Goal: Find specific page/section: Find specific page/section

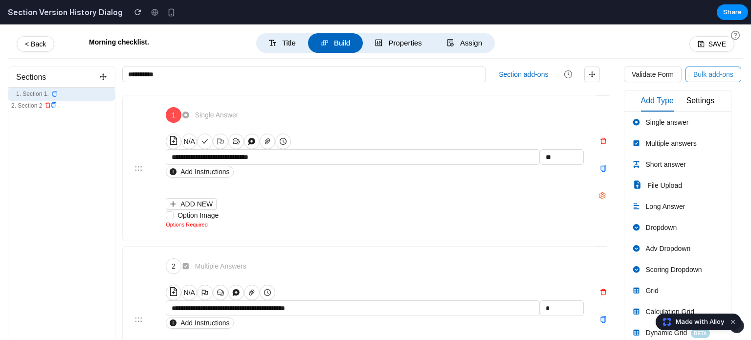
click at [707, 72] on span "Bulk add-ons" at bounding box center [714, 74] width 40 height 11
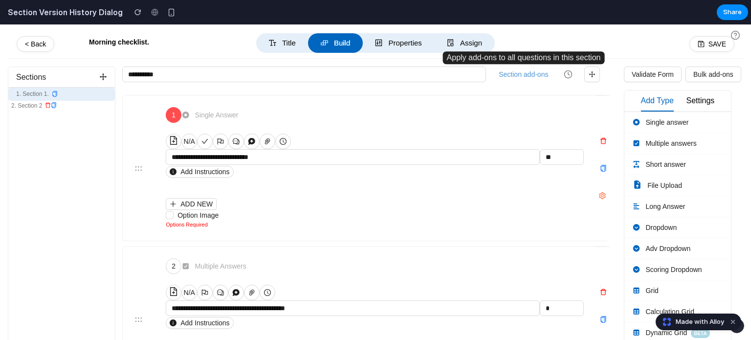
click at [525, 70] on button "Section add-ons" at bounding box center [523, 74] width 57 height 15
click at [569, 75] on icon "button" at bounding box center [568, 74] width 9 height 9
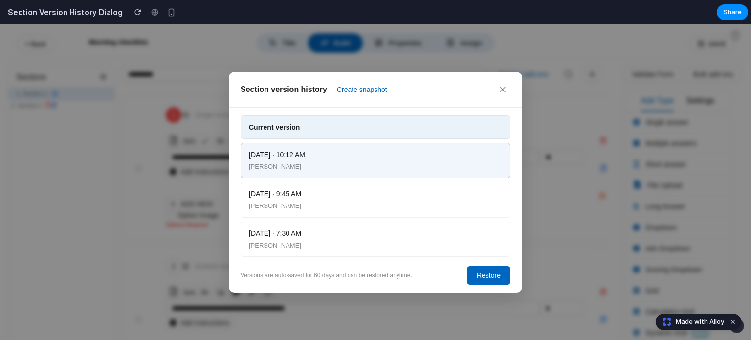
click at [567, 224] on div "Section version history Create snapshot Current version [DATE] · 10:12 AM [PERS…" at bounding box center [375, 181] width 751 height 315
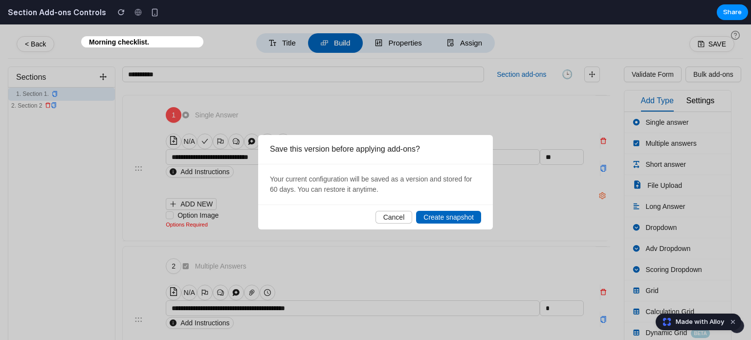
click at [381, 218] on button "Cancel" at bounding box center [394, 217] width 37 height 13
